Goal: Task Accomplishment & Management: Use online tool/utility

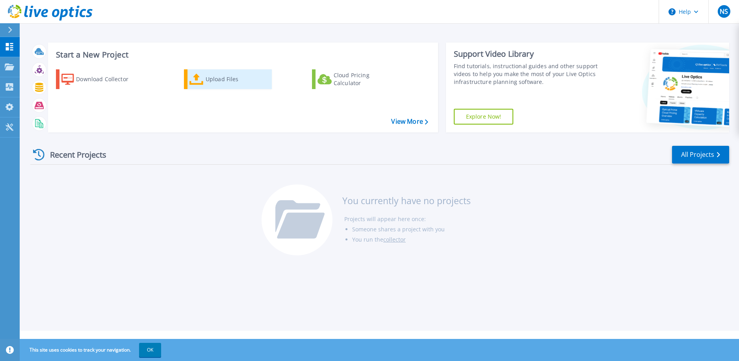
click at [220, 86] on div "Upload Files" at bounding box center [237, 79] width 63 height 16
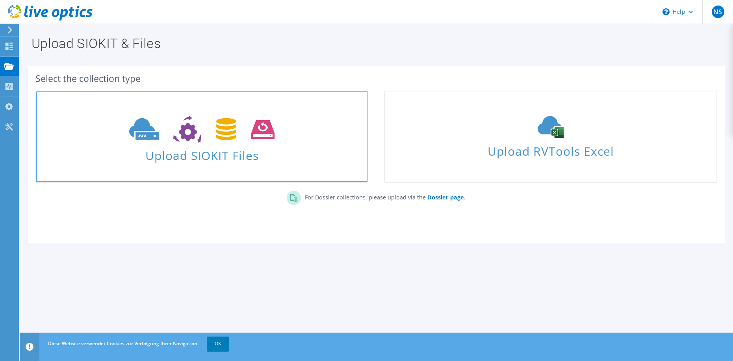
click at [192, 155] on span "Upload SIOKIT Files" at bounding box center [201, 153] width 331 height 17
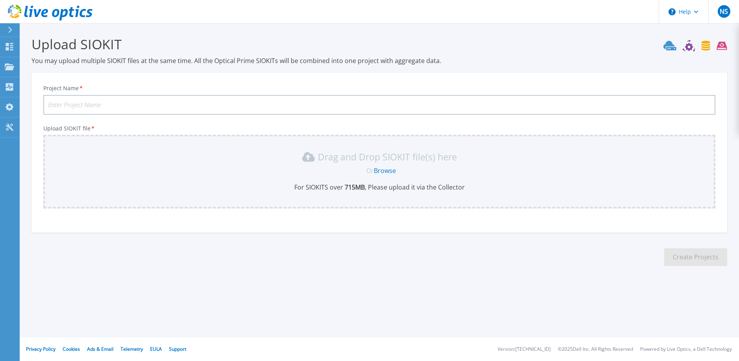
click at [115, 105] on input "Project Name *" at bounding box center [379, 105] width 672 height 20
type input "MD-BWTest2"
click at [390, 173] on link "Browse" at bounding box center [385, 170] width 22 height 9
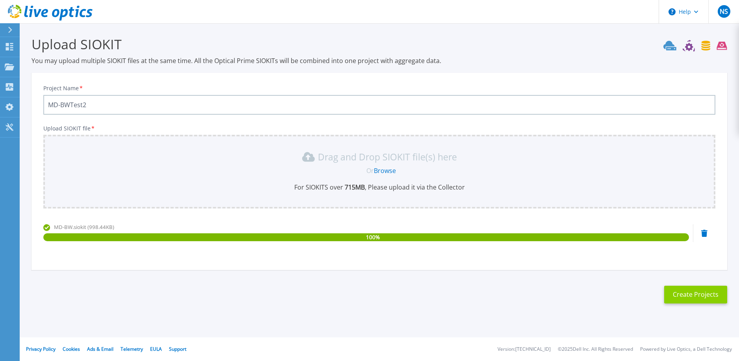
click at [701, 296] on button "Create Projects" at bounding box center [695, 295] width 63 height 18
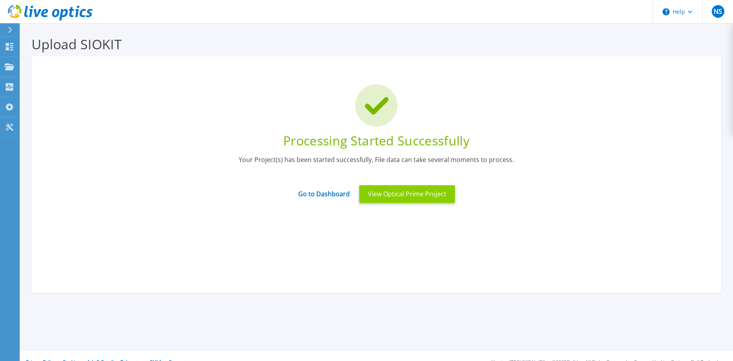
click at [390, 197] on button "View Optical Prime Project" at bounding box center [407, 194] width 96 height 18
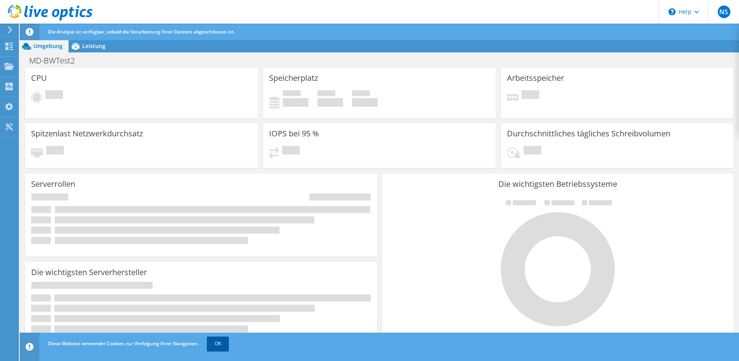
click at [225, 343] on link "OK" at bounding box center [218, 343] width 22 height 14
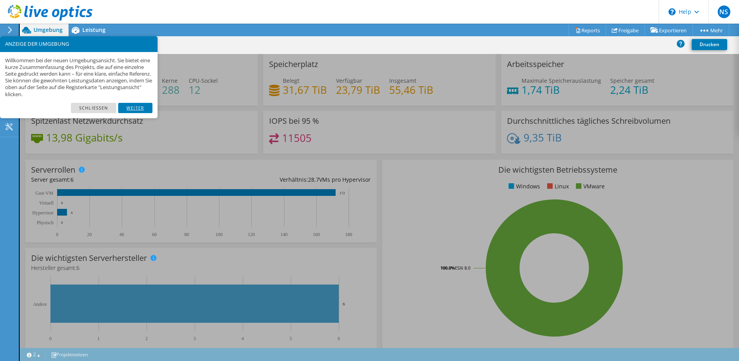
click at [136, 105] on link "Weiter" at bounding box center [135, 108] width 34 height 10
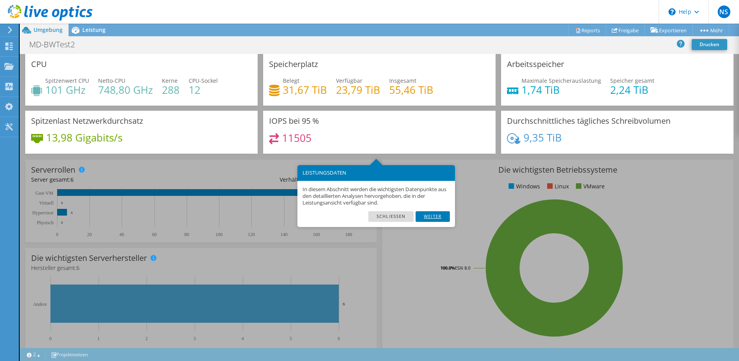
click at [446, 216] on link "Weiter" at bounding box center [433, 216] width 34 height 10
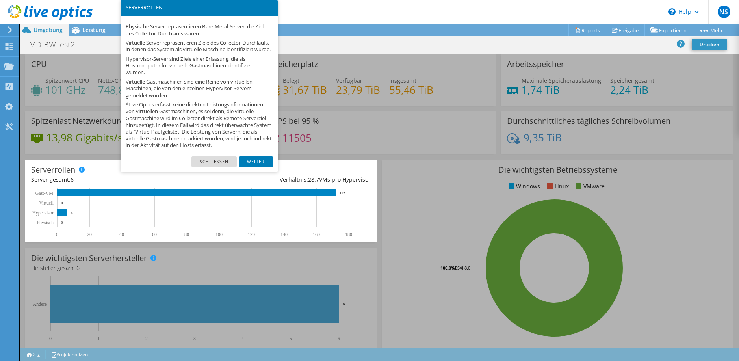
click at [258, 167] on link "Weiter" at bounding box center [256, 161] width 34 height 10
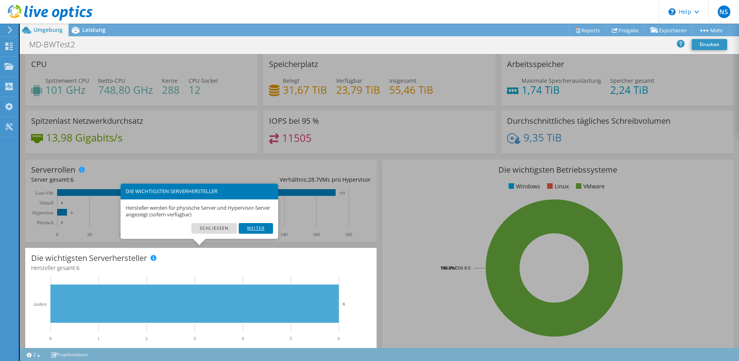
click at [266, 226] on link "Weiter" at bounding box center [256, 228] width 34 height 10
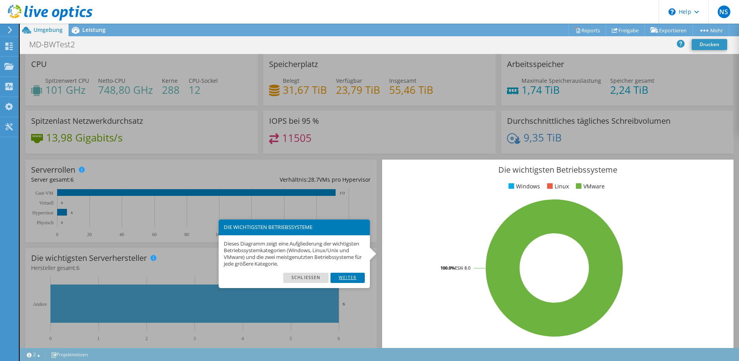
click at [358, 278] on link "Weiter" at bounding box center [347, 278] width 34 height 10
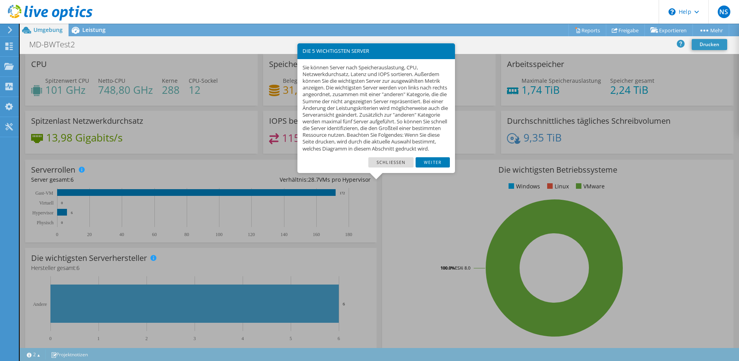
scroll to position [165, 0]
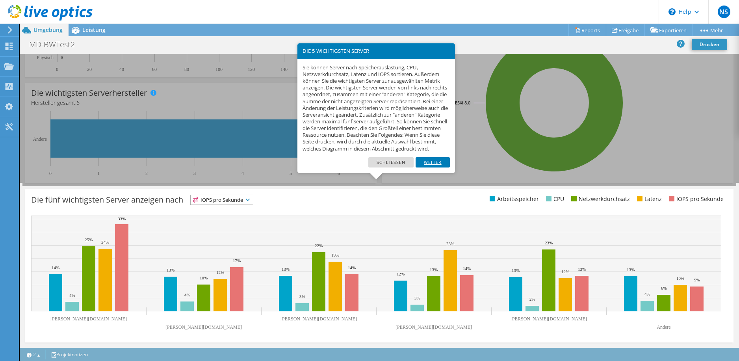
click at [427, 167] on link "Weiter" at bounding box center [433, 162] width 34 height 10
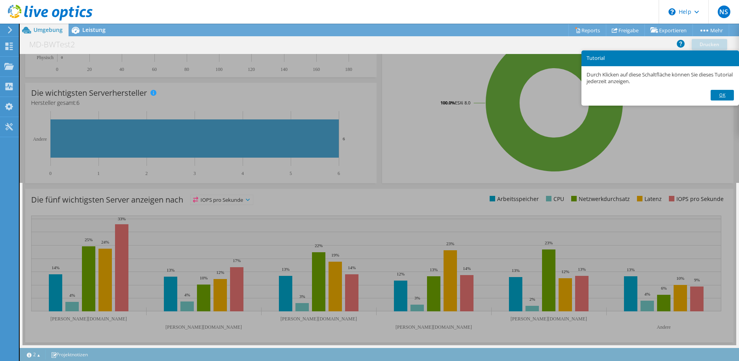
click at [716, 93] on link "Ok" at bounding box center [722, 95] width 23 height 10
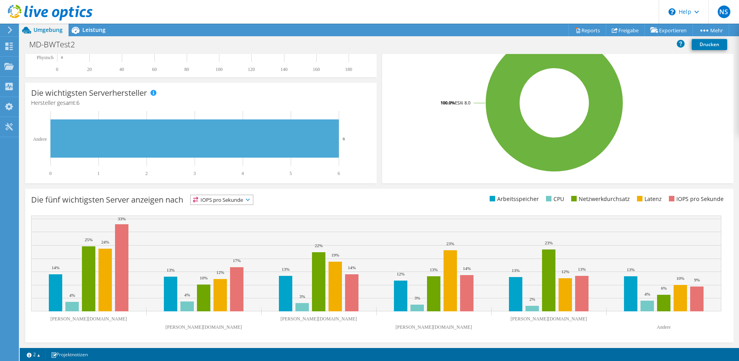
click at [91, 24] on div at bounding box center [46, 13] width 93 height 26
click at [91, 28] on span "Leistung" at bounding box center [93, 29] width 23 height 7
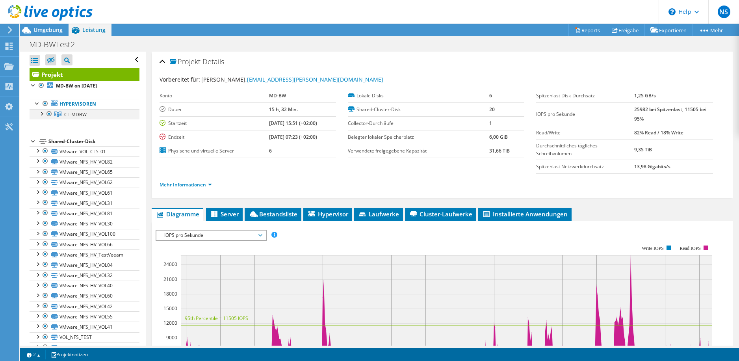
click at [43, 115] on div at bounding box center [41, 113] width 8 height 8
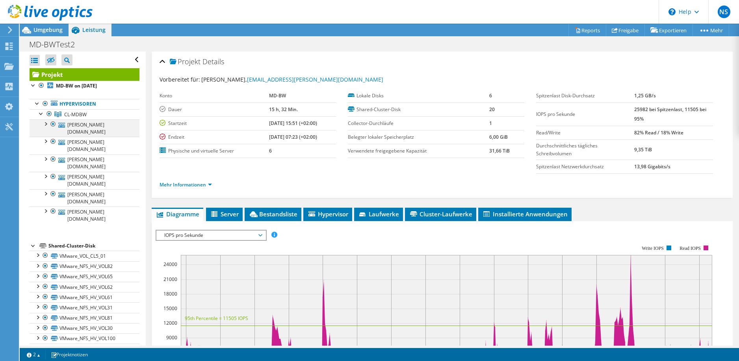
click at [46, 124] on div at bounding box center [45, 123] width 8 height 8
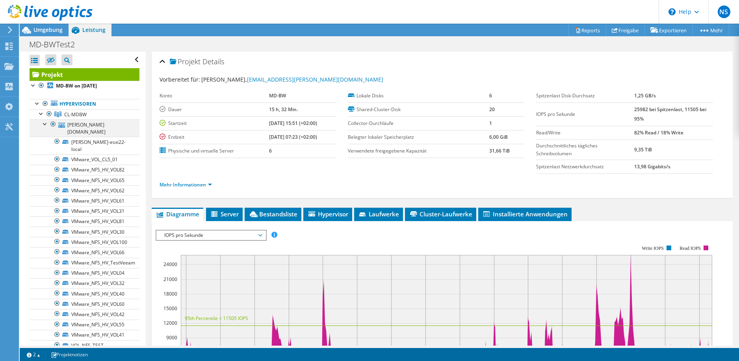
click at [44, 122] on div at bounding box center [45, 123] width 8 height 8
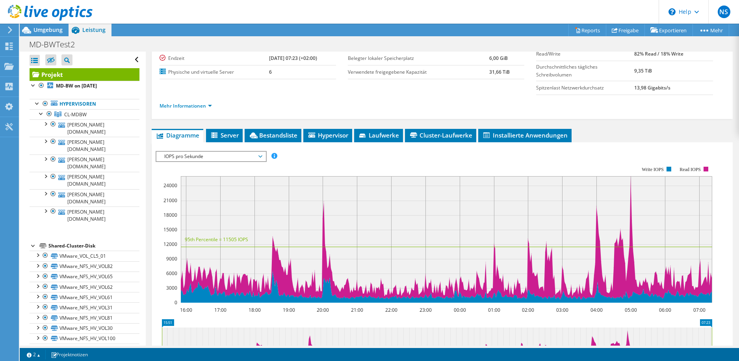
scroll to position [118, 0]
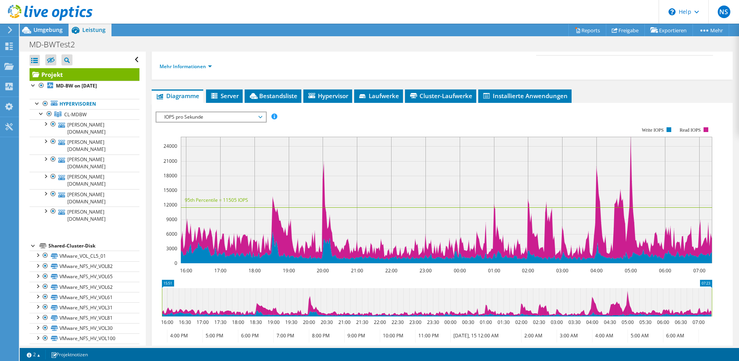
click at [223, 113] on span "IOPS pro Sekunde" at bounding box center [210, 116] width 101 height 9
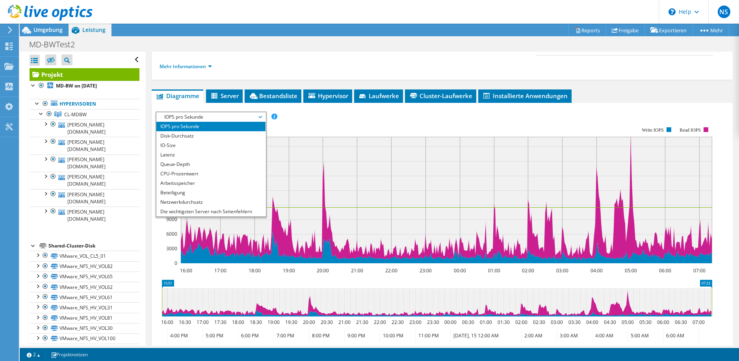
click at [401, 111] on div "IOPS pro Sekunde Disk-Durchsatz IO-Size Latenz Queue-Depth CPU-Prozentwert Arbe…" at bounding box center [442, 116] width 573 height 11
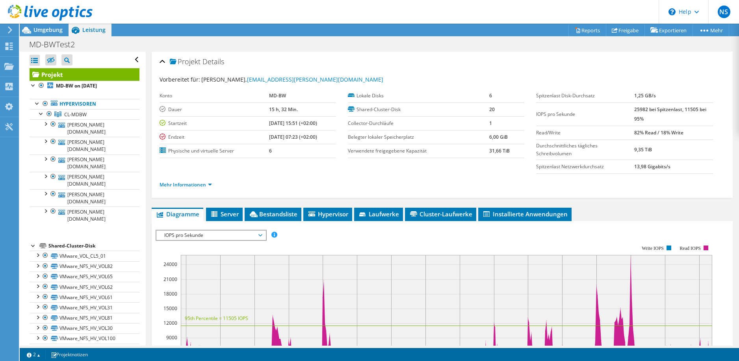
scroll to position [39, 0]
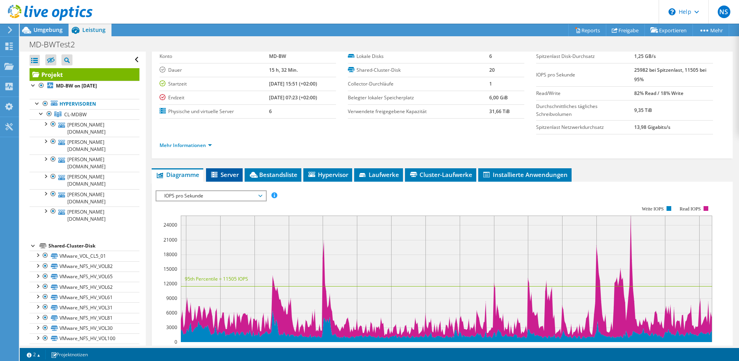
click at [237, 171] on span "Server" at bounding box center [224, 175] width 29 height 8
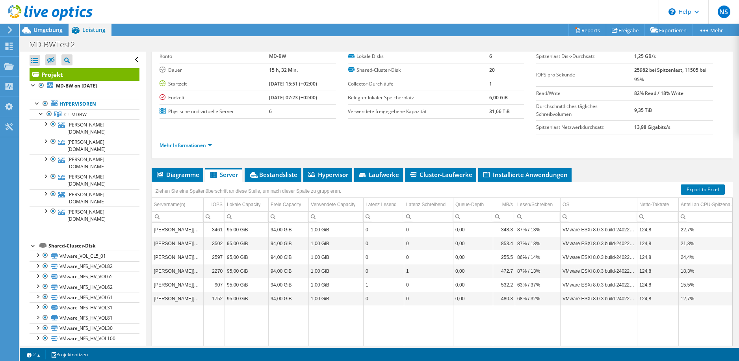
click at [279, 167] on div "Projekt Details Vorbereitet für: Nico Schwoerer, nico.schwoerer@md-bw.de Konto …" at bounding box center [442, 195] width 593 height 367
click at [277, 171] on span "Bestandsliste" at bounding box center [273, 175] width 49 height 8
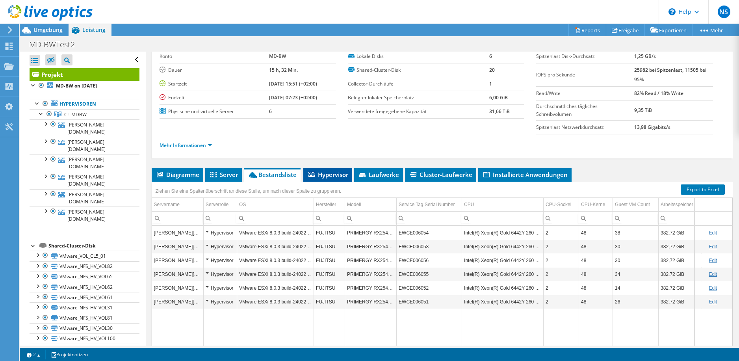
click at [332, 180] on li "Hypervisor" at bounding box center [327, 174] width 49 height 13
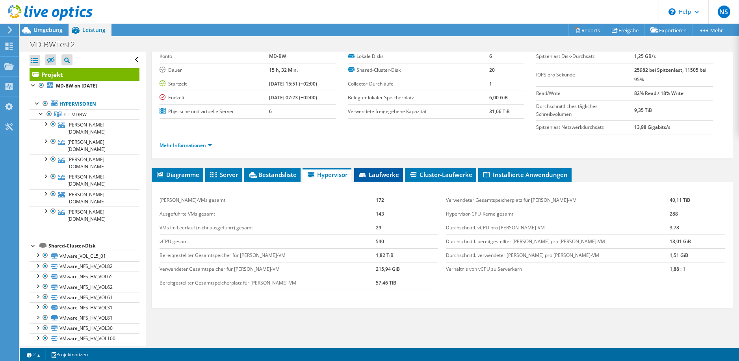
click at [387, 178] on span "Laufwerke" at bounding box center [378, 175] width 41 height 8
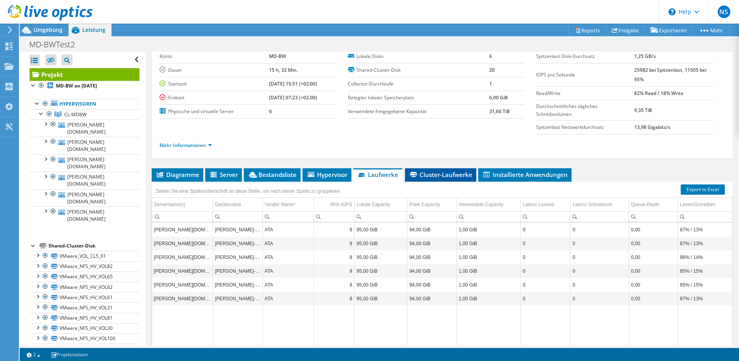
click at [452, 174] on span "Cluster-Laufwerke" at bounding box center [440, 175] width 63 height 8
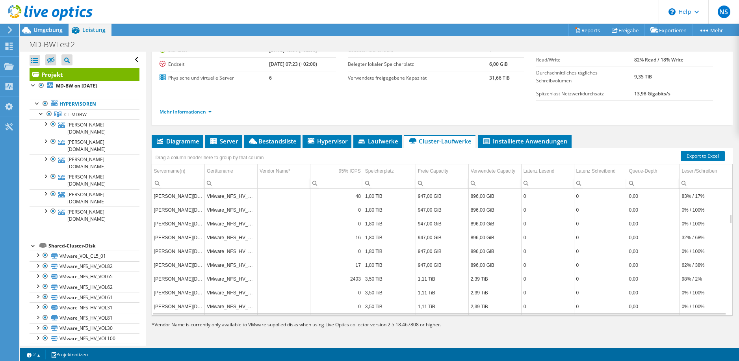
scroll to position [0, 0]
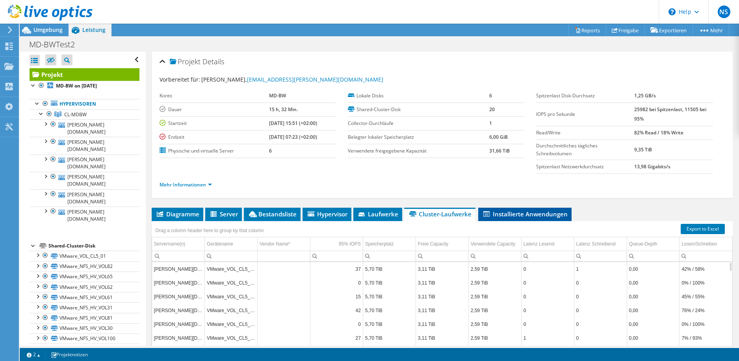
click at [515, 209] on li "Installierte Anwendungen" at bounding box center [524, 214] width 93 height 13
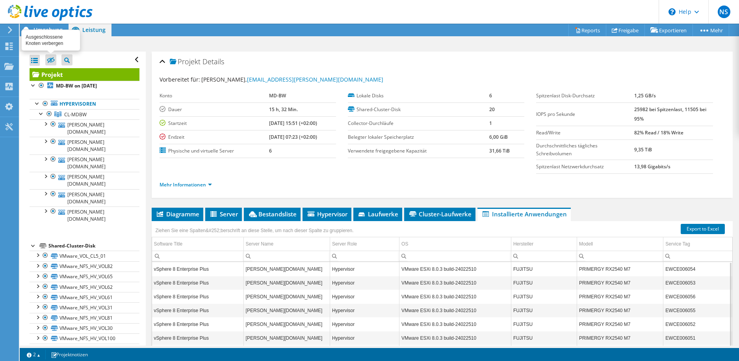
click at [51, 57] on icon at bounding box center [51, 60] width 8 height 6
click at [0, 0] on input "checkbox" at bounding box center [0, 0] width 0 height 0
click at [51, 57] on icon at bounding box center [51, 60] width 8 height 6
click at [0, 0] on input "checkbox" at bounding box center [0, 0] width 0 height 0
click at [32, 59] on div at bounding box center [35, 60] width 10 height 11
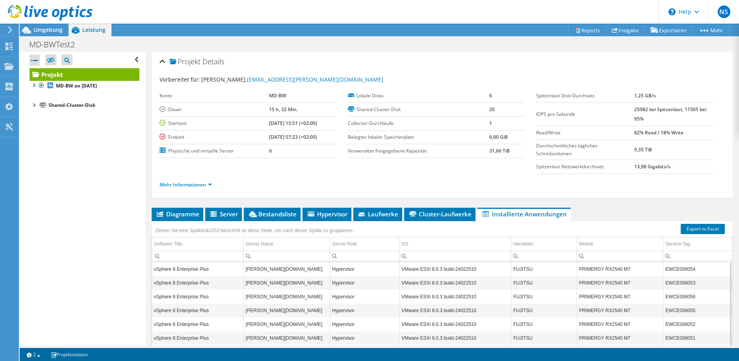
click at [32, 58] on div at bounding box center [35, 60] width 10 height 11
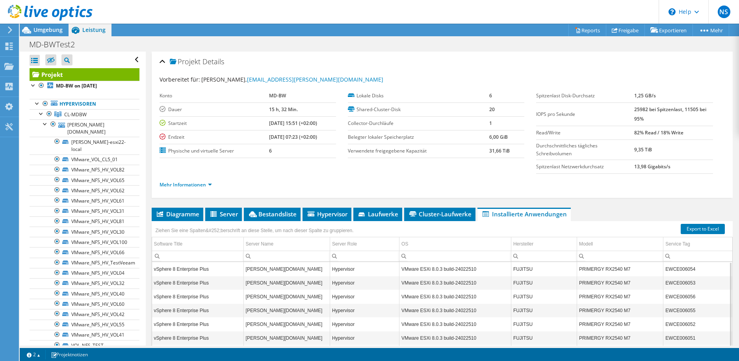
click at [32, 58] on div at bounding box center [35, 60] width 10 height 11
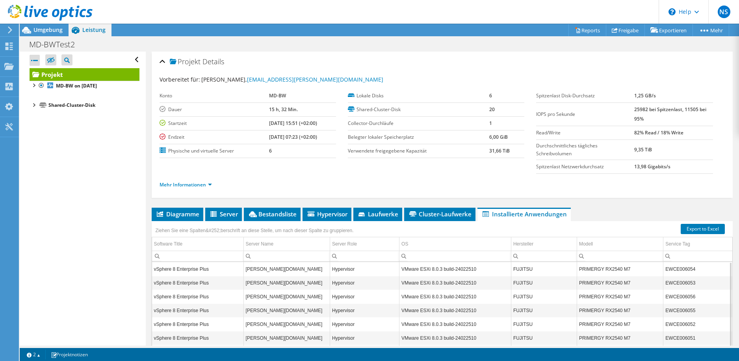
click at [32, 105] on div at bounding box center [34, 104] width 8 height 8
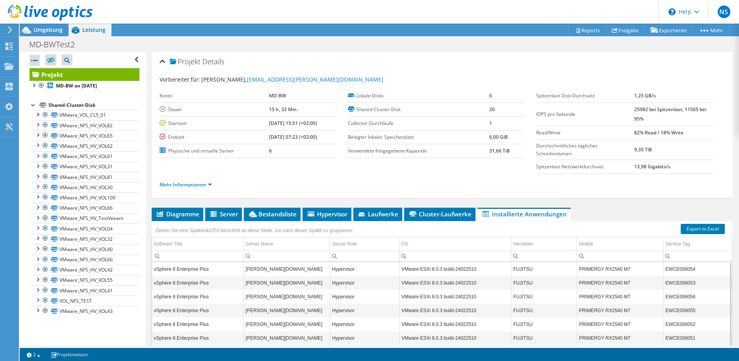
click at [32, 105] on div at bounding box center [34, 104] width 8 height 8
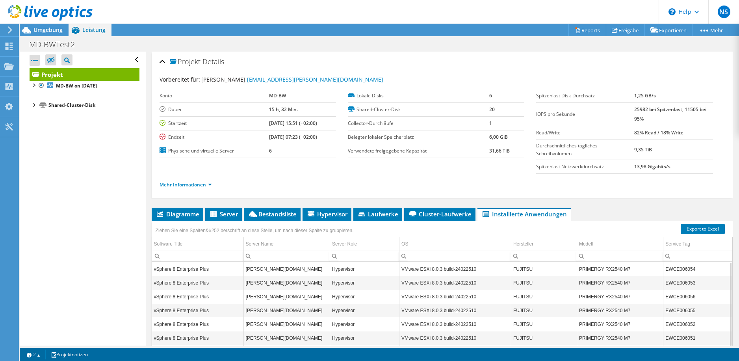
click at [40, 62] on div "Alle öffnen Alle schließen Ausgeschlossene Knoten verbergen Projektbaumfilter" at bounding box center [85, 60] width 110 height 17
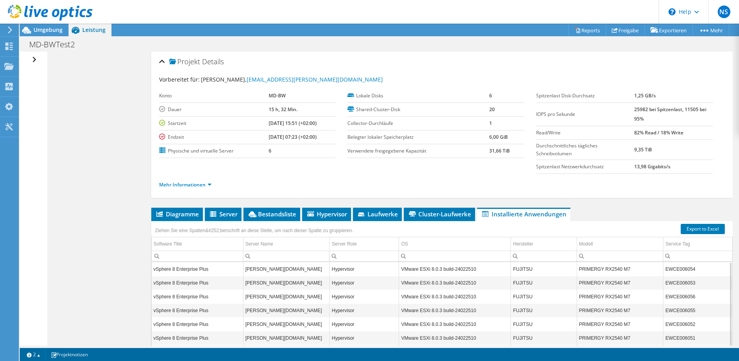
click at [37, 62] on div "Alle öffnen Alle schließen Ausgeschlossene Knoten verbergen Projektbaumfilter" at bounding box center [33, 199] width 27 height 294
click at [32, 59] on div "Alle öffnen Alle schließen Ausgeschlossene Knoten verbergen Projektbaumfilter" at bounding box center [35, 60] width 11 height 17
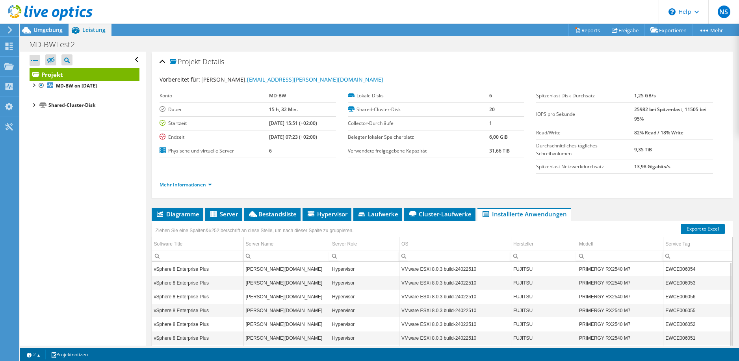
click at [190, 184] on link "Mehr Informationen" at bounding box center [186, 184] width 52 height 7
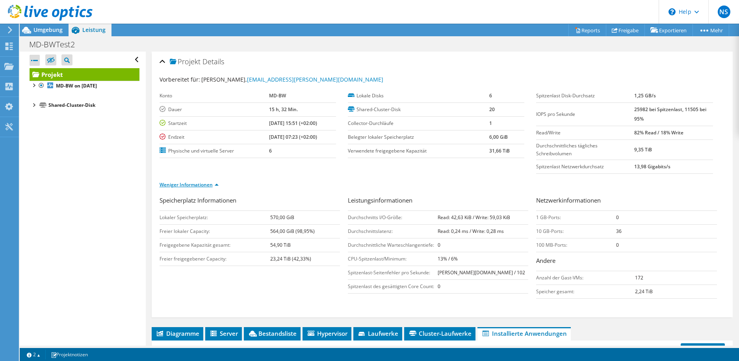
click at [190, 184] on link "Weniger Informationen" at bounding box center [189, 184] width 59 height 7
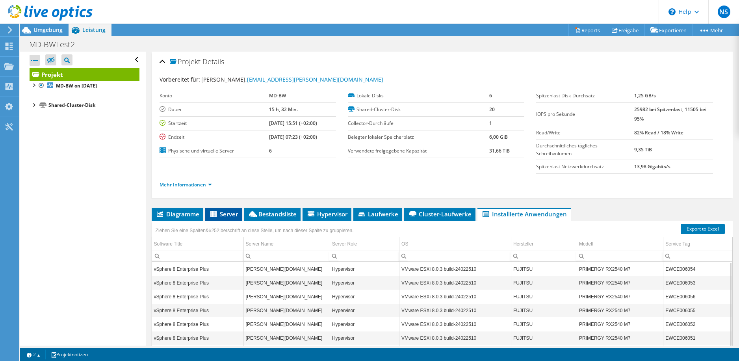
click at [225, 215] on span "Server" at bounding box center [223, 214] width 29 height 8
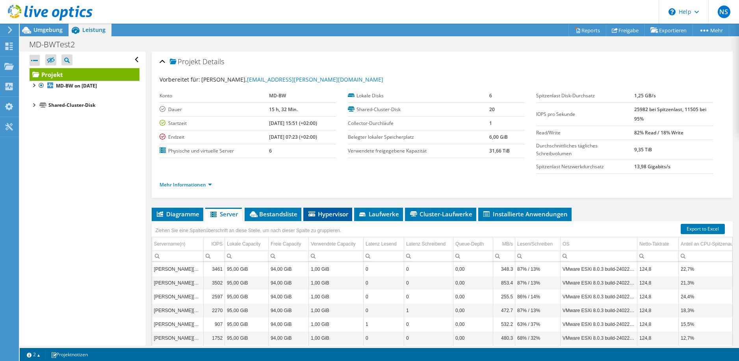
click at [327, 217] on span "Hypervisor" at bounding box center [327, 214] width 41 height 8
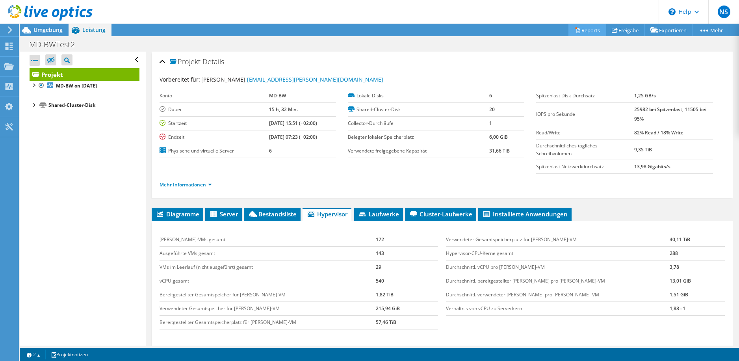
click at [590, 30] on link "Reports" at bounding box center [587, 30] width 38 height 12
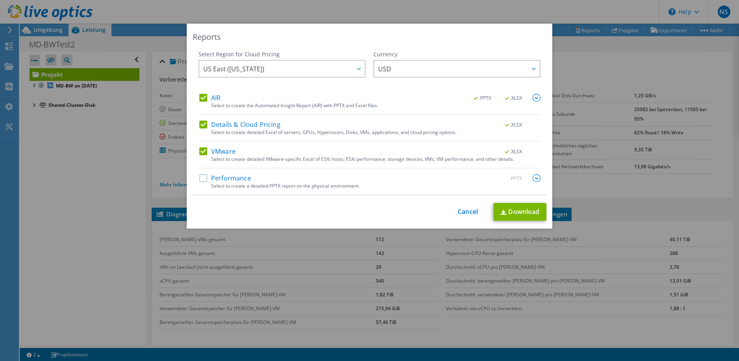
click at [253, 125] on label "Details & Cloud Pricing" at bounding box center [239, 125] width 81 height 8
click at [0, 0] on input "Details & Cloud Pricing" at bounding box center [0, 0] width 0 height 0
click at [431, 74] on span "USD" at bounding box center [458, 69] width 161 height 16
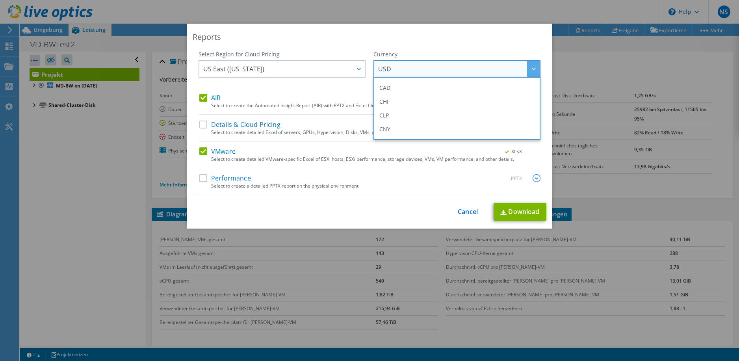
scroll to position [79, 0]
click at [398, 122] on li "EUR" at bounding box center [456, 117] width 163 height 14
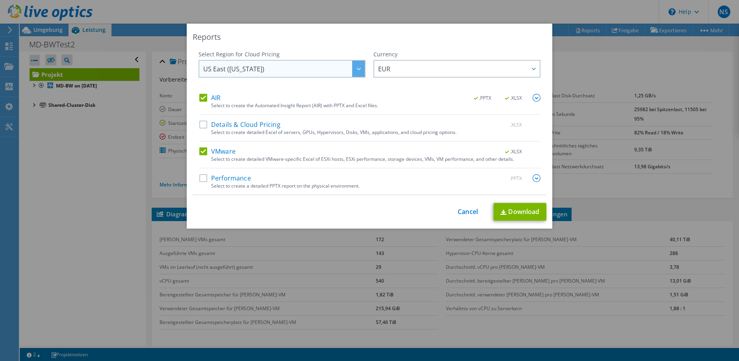
click at [316, 66] on span "US East ([US_STATE])" at bounding box center [283, 69] width 161 height 16
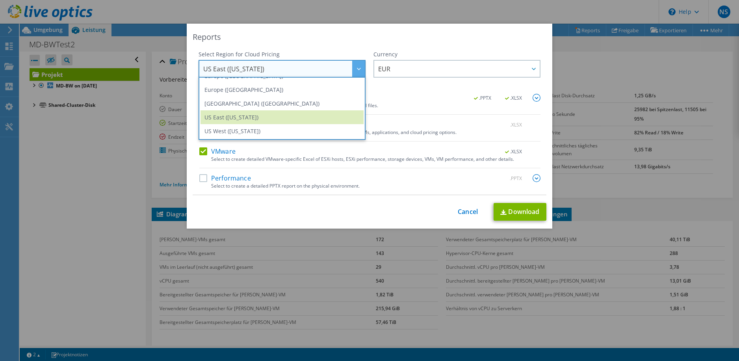
scroll to position [67, 0]
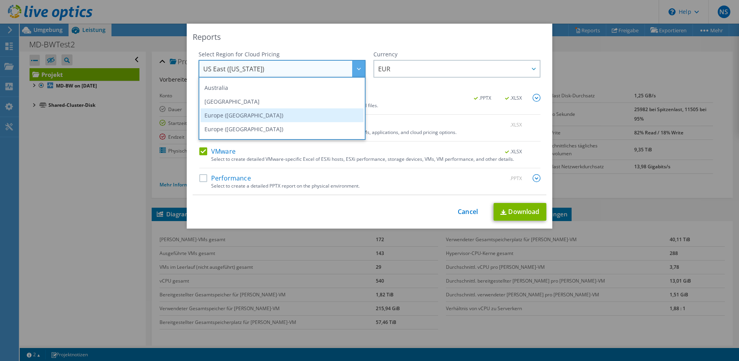
click at [241, 113] on li "Europe ([GEOGRAPHIC_DATA])" at bounding box center [281, 115] width 163 height 14
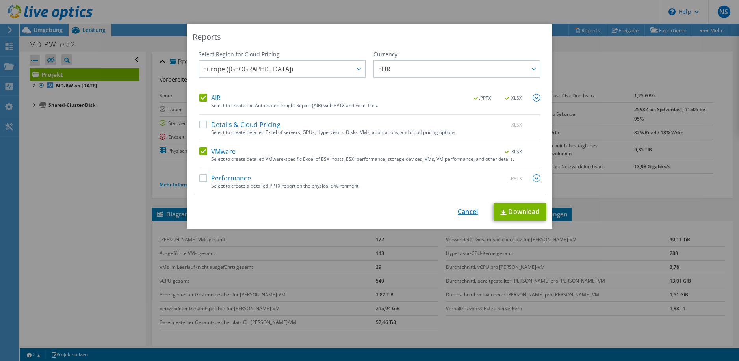
click at [462, 213] on link "Cancel" at bounding box center [468, 211] width 20 height 7
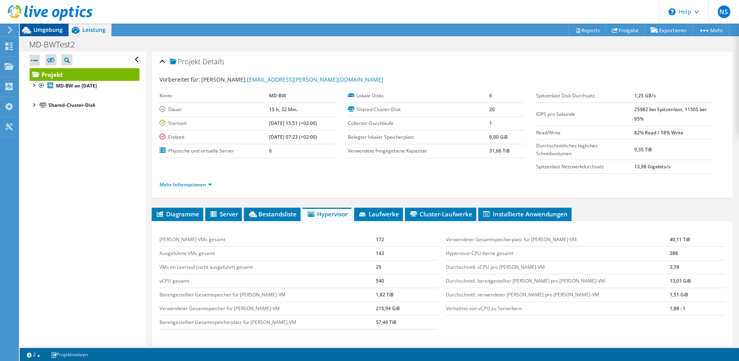
click at [48, 29] on span "Umgebung" at bounding box center [47, 29] width 29 height 7
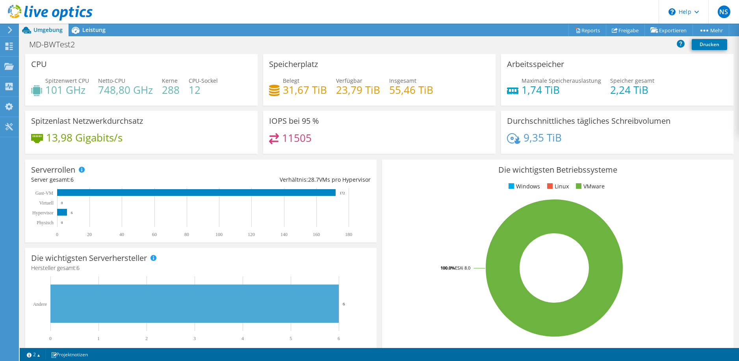
scroll to position [0, 0]
click at [479, 7] on header "NS Endbenutzer Nico Schwoerer nico.schwoerer@md-bw.de MD-BW My Profile Log Out …" at bounding box center [369, 12] width 739 height 24
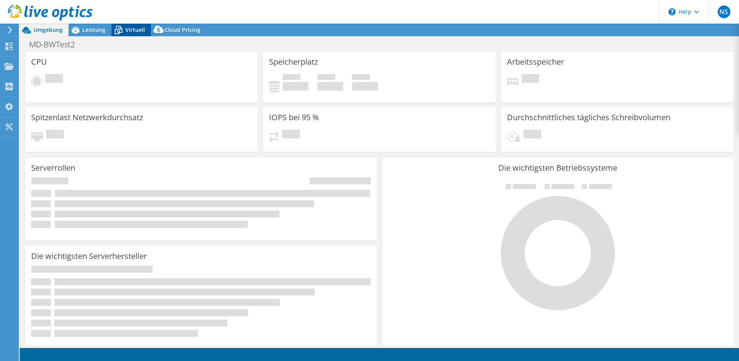
select select "USD"
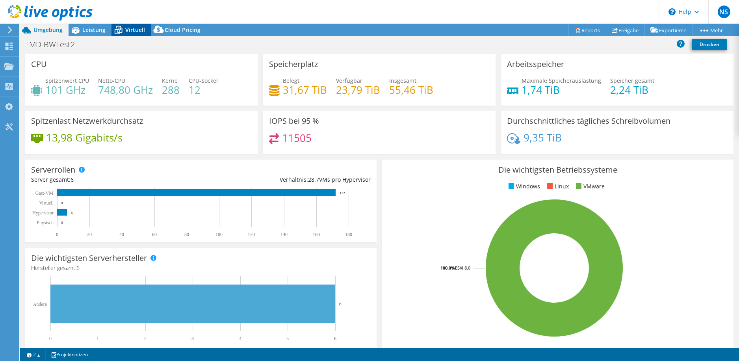
click at [139, 32] on span "Virtuell" at bounding box center [135, 29] width 20 height 7
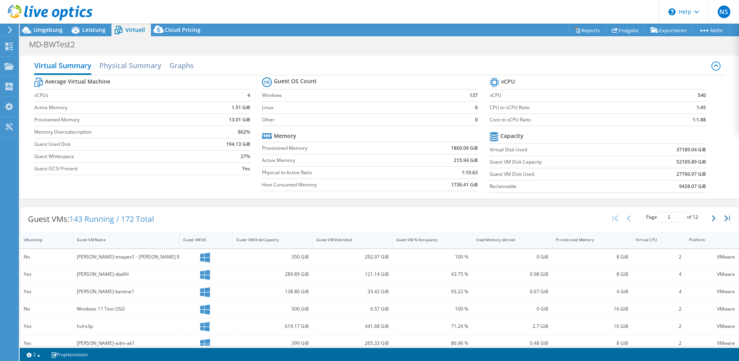
click at [38, 241] on div "IsRunning" at bounding box center [42, 239] width 36 height 5
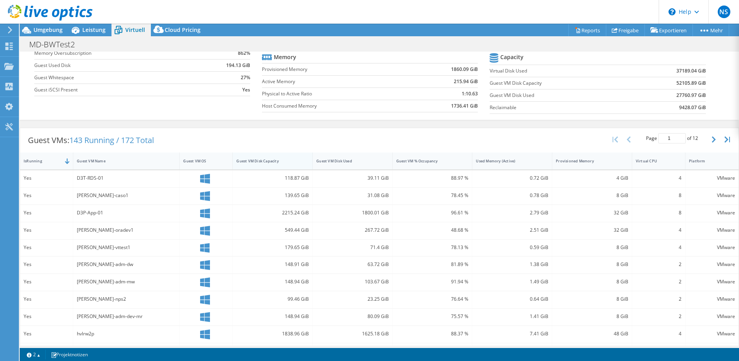
scroll to position [118, 0]
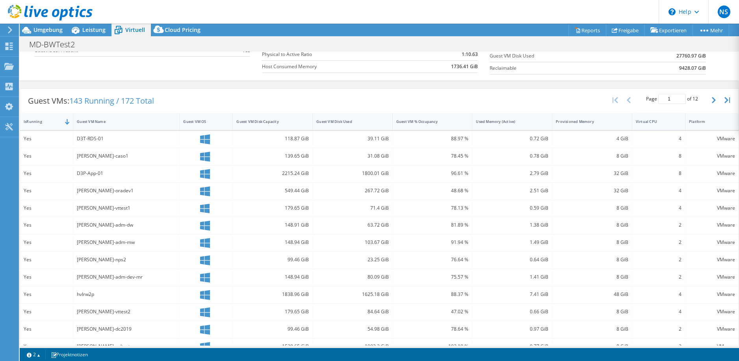
click at [666, 125] on div "Virtual CPU" at bounding box center [653, 121] width 43 height 12
click at [664, 124] on div "Virtual CPU" at bounding box center [653, 121] width 43 height 12
click at [145, 140] on div "D3-SQL-01-n" at bounding box center [126, 138] width 99 height 9
click at [317, 140] on div "24 GiB" at bounding box center [352, 138] width 72 height 9
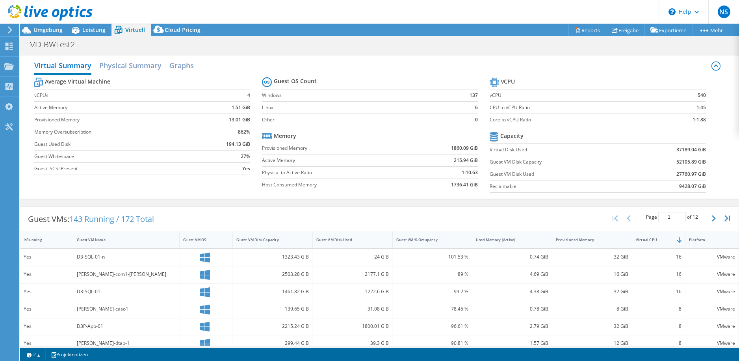
click at [437, 260] on div "101.53 %" at bounding box center [432, 256] width 72 height 9
click at [26, 256] on div "Yes" at bounding box center [47, 256] width 46 height 9
click at [126, 262] on div "D3-SQL-01-n" at bounding box center [126, 257] width 106 height 17
click at [123, 65] on h2 "Physical Summary" at bounding box center [130, 66] width 62 height 17
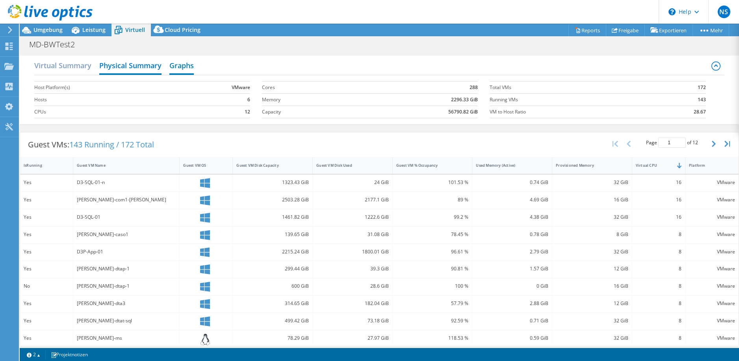
click at [181, 70] on h2 "Graphs" at bounding box center [181, 66] width 24 height 17
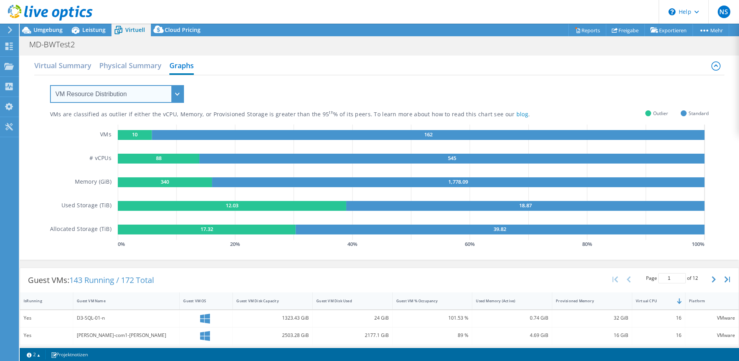
click at [175, 98] on select "VM Resource Distribution Provisioning Contrast Over Provisioning" at bounding box center [117, 94] width 134 height 18
select select "Provisioning Contrast"
click at [50, 85] on select "VM Resource Distribution Provisioning Contrast Over Provisioning" at bounding box center [117, 94] width 134 height 18
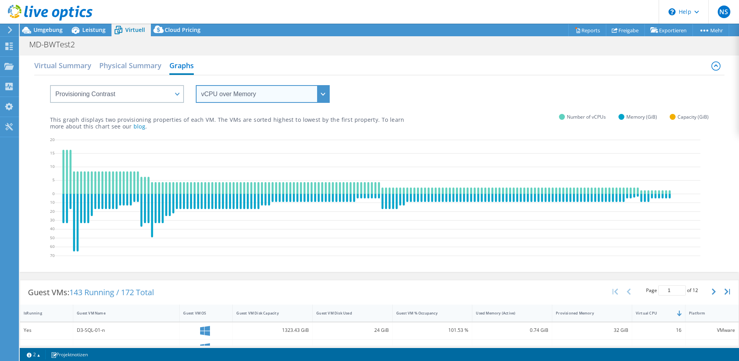
click at [253, 95] on select "vCPU over Memory vCPU over Capacity Memory over vCPU Memory over Capacity Capac…" at bounding box center [263, 94] width 134 height 18
select select "Capacity over vCPU"
click at [196, 85] on select "vCPU over Memory vCPU over Capacity Memory over vCPU Memory over Capacity Capac…" at bounding box center [263, 94] width 134 height 18
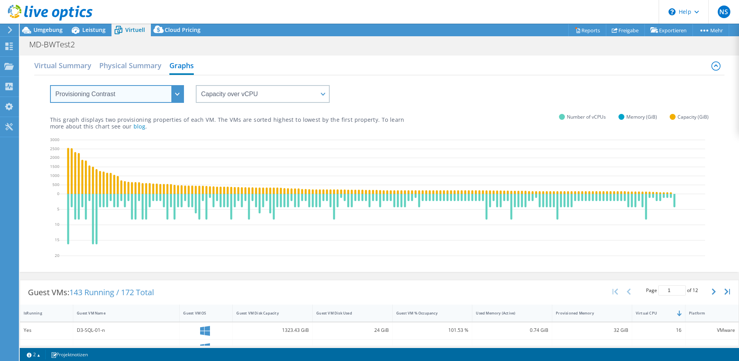
click at [169, 94] on select "VM Resource Distribution Provisioning Contrast Over Provisioning" at bounding box center [117, 94] width 134 height 18
select select "Over Provisioning"
click at [50, 85] on select "VM Resource Distribution Provisioning Contrast Over Provisioning" at bounding box center [117, 94] width 134 height 18
